Goal: Information Seeking & Learning: Stay updated

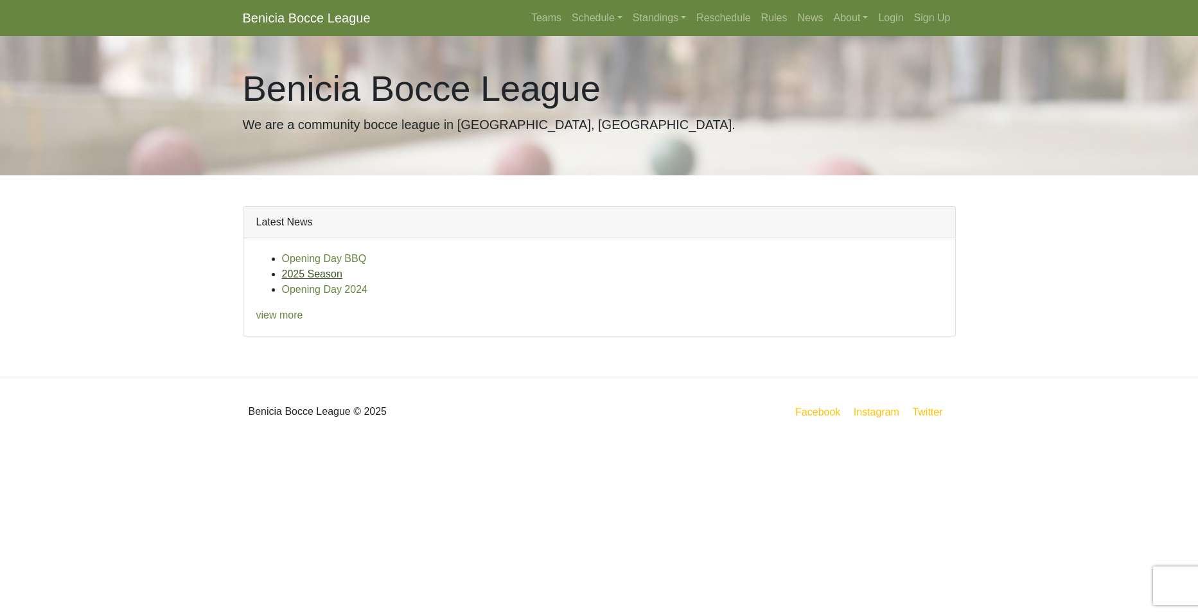
click at [315, 277] on link "2025 Season" at bounding box center [312, 273] width 60 height 11
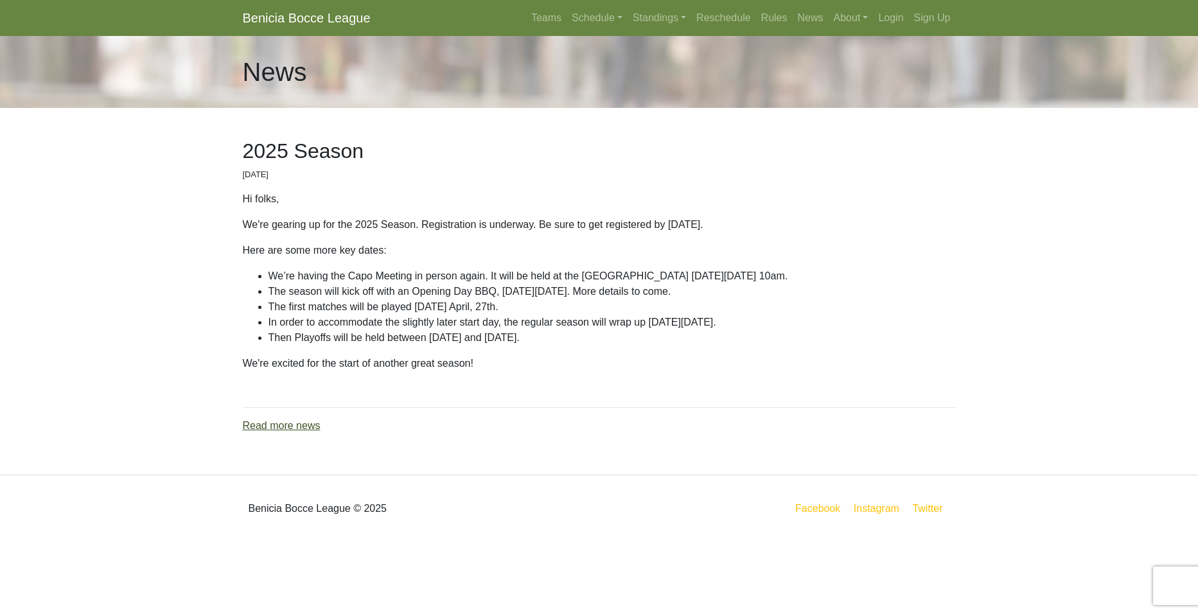
click at [296, 423] on link "Read more news" at bounding box center [282, 425] width 78 height 11
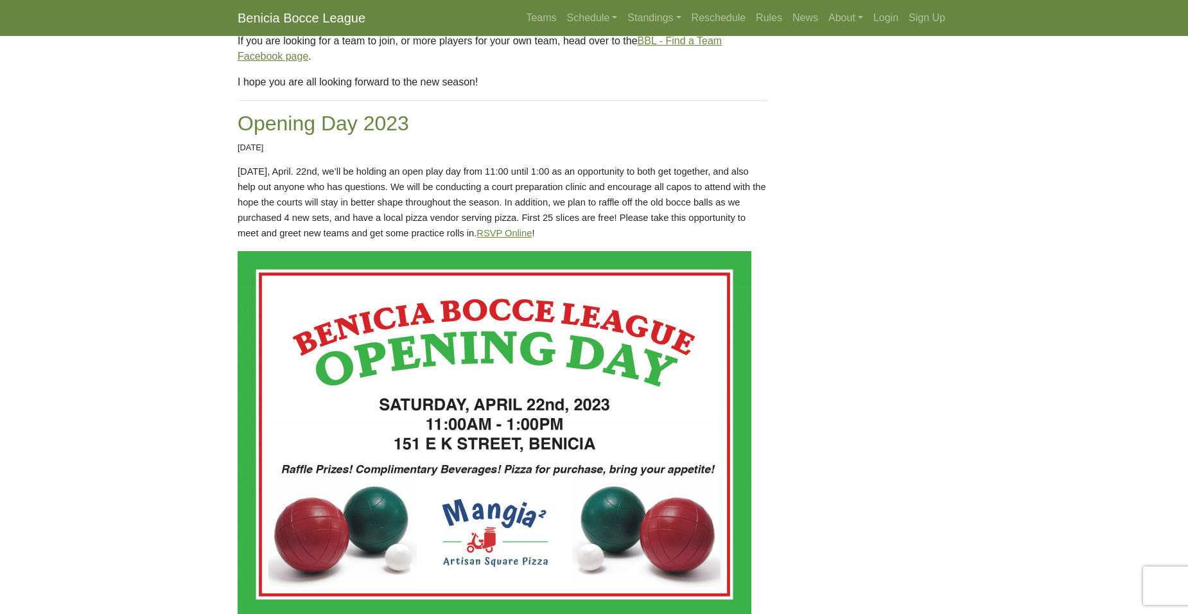
scroll to position [771, 0]
